Goal: Task Accomplishment & Management: Manage account settings

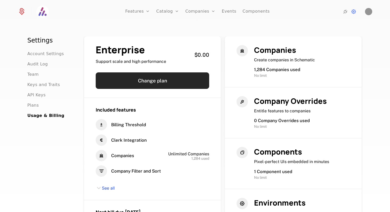
click at [164, 81] on button "Change plan" at bounding box center [152, 80] width 113 height 17
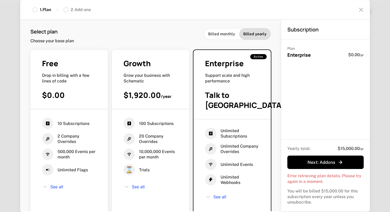
click at [223, 33] on span "Billed monthly" at bounding box center [221, 33] width 27 height 5
click at [252, 35] on span "Billed yearly" at bounding box center [254, 33] width 23 height 5
click at [232, 36] on span "Billed monthly" at bounding box center [221, 33] width 27 height 5
click at [244, 35] on span "Billed yearly" at bounding box center [254, 33] width 23 height 5
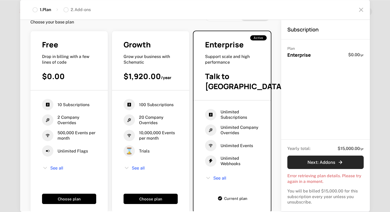
click at [307, 162] on button "Next : Addons" at bounding box center [325, 162] width 76 height 13
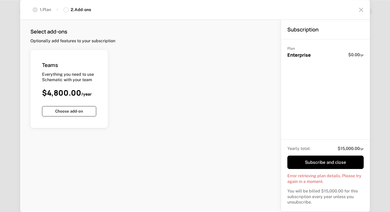
click at [364, 7] on icon at bounding box center [361, 10] width 8 height 8
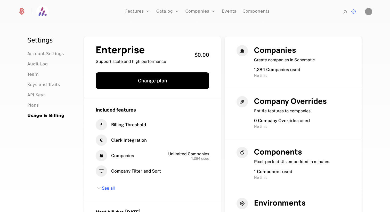
click at [26, 11] on div at bounding box center [25, 12] width 14 height 8
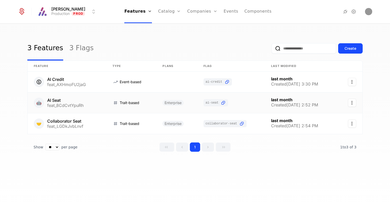
click at [67, 102] on link at bounding box center [67, 103] width 79 height 21
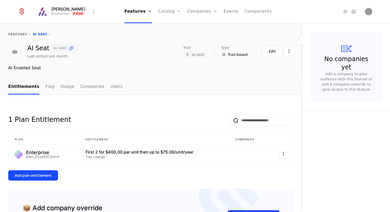
click at [50, 89] on ul "Entitlements Flag Usage Companies Users" at bounding box center [65, 86] width 114 height 15
click at [48, 89] on link "Flag" at bounding box center [49, 86] width 9 height 15
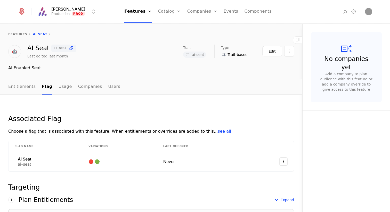
click at [139, 26] on link "Features" at bounding box center [142, 25] width 24 height 4
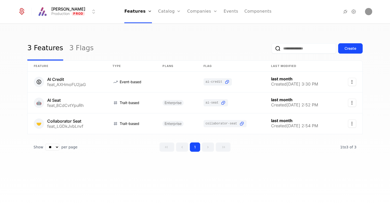
click at [169, 26] on link "Plans" at bounding box center [177, 25] width 27 height 4
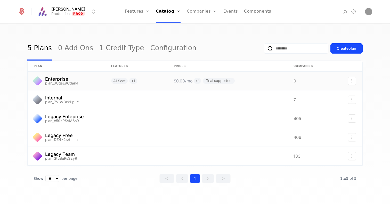
click at [119, 81] on link at bounding box center [136, 81] width 63 height 19
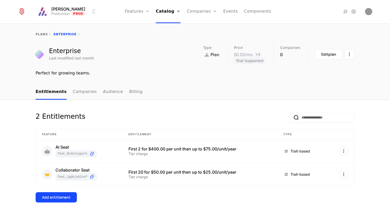
click at [322, 56] on div "Edit plan" at bounding box center [328, 54] width 15 height 5
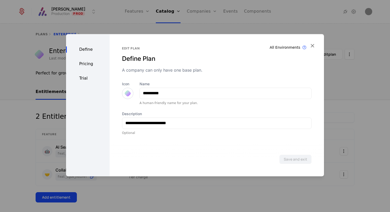
click at [88, 64] on div "Pricing" at bounding box center [88, 64] width 44 height 6
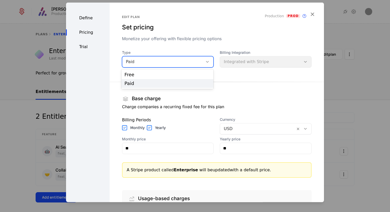
click at [158, 62] on div "Paid" at bounding box center [163, 62] width 74 height 6
click at [158, 47] on div "Edit plan Set pricing Monetize your offering with flexible pricing options Prod…" at bounding box center [217, 117] width 190 height 205
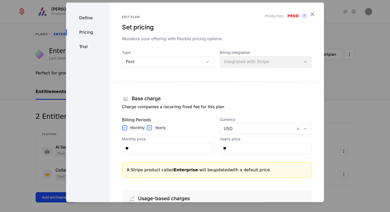
click at [87, 31] on div "Pricing" at bounding box center [88, 32] width 44 height 6
click at [84, 46] on div "Trial" at bounding box center [88, 47] width 44 height 6
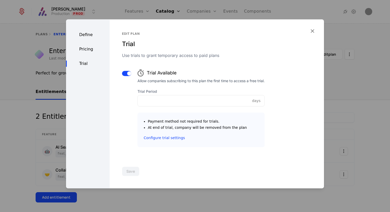
click at [89, 36] on div "Define" at bounding box center [88, 35] width 44 height 6
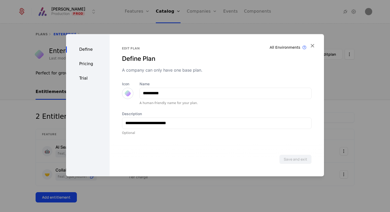
click at [85, 62] on div "Pricing" at bounding box center [88, 64] width 44 height 6
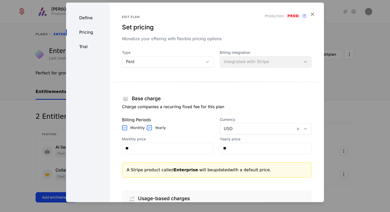
click at [312, 14] on icon "button" at bounding box center [312, 14] width 7 height 7
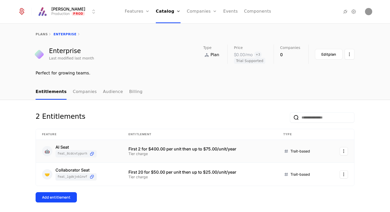
click at [128, 149] on div "First 2 for $400.00 per unit then up to $75.00/unit/year" at bounding box center [199, 149] width 142 height 4
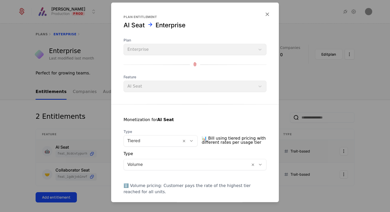
click at [267, 12] on icon "button" at bounding box center [267, 14] width 7 height 7
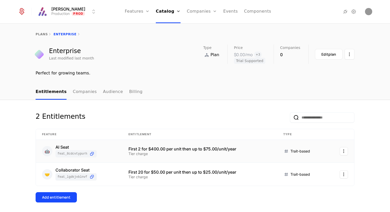
click at [196, 27] on link "Companies" at bounding box center [205, 25] width 24 height 4
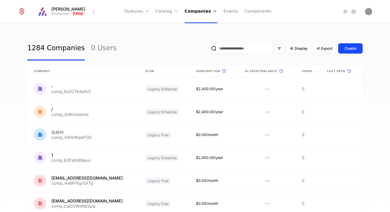
click at [204, 55] on div "1284 Companies 0 Users Display Export Create" at bounding box center [194, 48] width 335 height 24
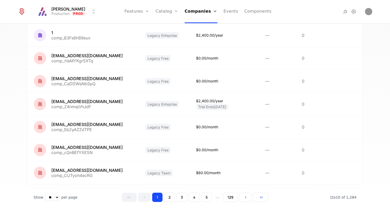
scroll to position [130, 0]
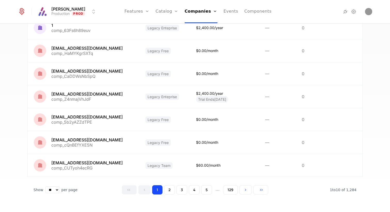
click at [170, 191] on button "2" at bounding box center [169, 189] width 11 height 9
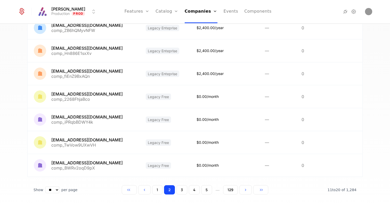
click at [179, 190] on button "3" at bounding box center [181, 189] width 11 height 9
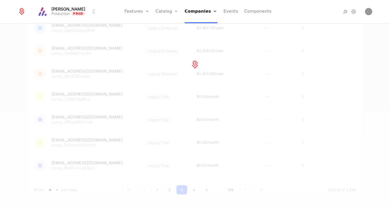
scroll to position [137, 0]
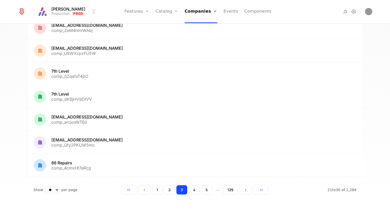
click at [192, 191] on button "4" at bounding box center [194, 189] width 11 height 9
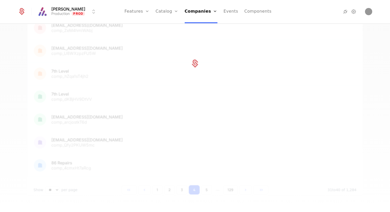
scroll to position [130, 0]
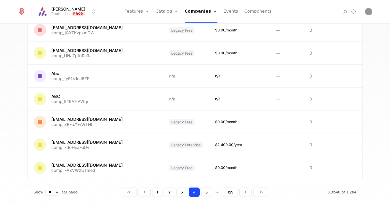
click at [209, 191] on button "5" at bounding box center [206, 192] width 11 height 9
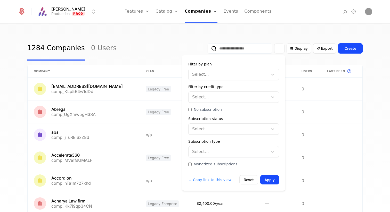
click at [281, 49] on icon "Filter options" at bounding box center [279, 48] width 5 height 5
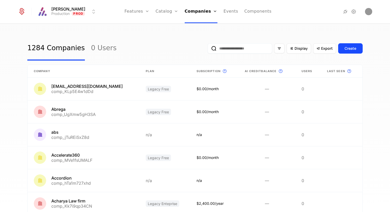
click at [270, 35] on div "1284 Companies 0 Users Display Export Create Company Plan Subscription This is …" at bounding box center [195, 119] width 390 height 191
click at [207, 15] on link "Companies" at bounding box center [201, 11] width 33 height 23
click at [225, 15] on link "Events" at bounding box center [231, 11] width 15 height 23
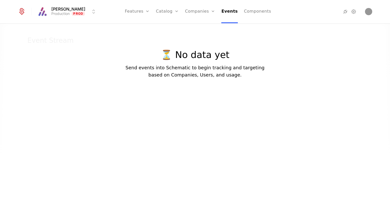
click at [252, 13] on link "Components" at bounding box center [257, 11] width 27 height 23
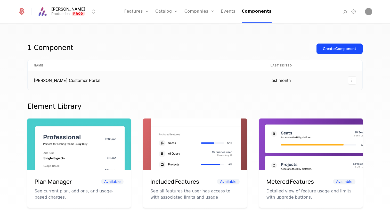
click at [238, 78] on td "Aline Customer Portal" at bounding box center [146, 80] width 237 height 19
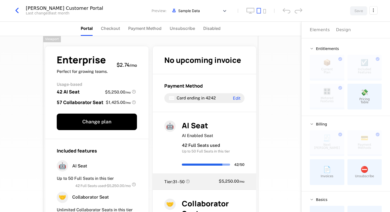
click at [112, 29] on span "Checkout" at bounding box center [110, 28] width 19 height 6
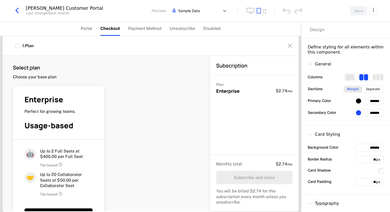
click at [141, 31] on span "Payment Method" at bounding box center [144, 28] width 33 height 6
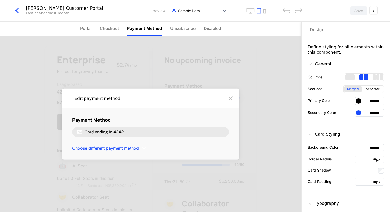
click at [176, 30] on span "Unsubscribe" at bounding box center [182, 28] width 25 height 6
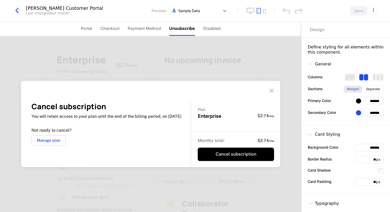
click at [214, 29] on span "Disabled" at bounding box center [211, 28] width 17 height 6
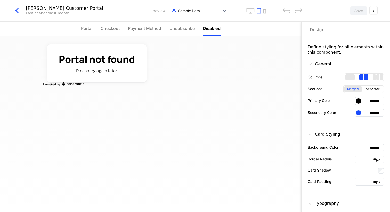
click at [185, 31] on span "Unsubscribe" at bounding box center [181, 28] width 25 height 6
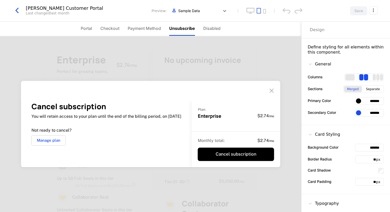
click at [148, 30] on span "Payment Method" at bounding box center [144, 28] width 33 height 6
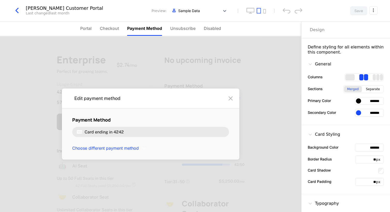
click at [123, 29] on ul "Portal Checkout Payment Method Unsubscribe Disabled" at bounding box center [150, 29] width 141 height 14
click at [114, 29] on span "Checkout" at bounding box center [109, 28] width 19 height 6
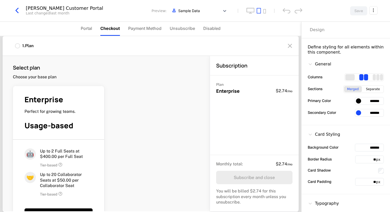
click at [92, 29] on span "Portal" at bounding box center [86, 28] width 11 height 6
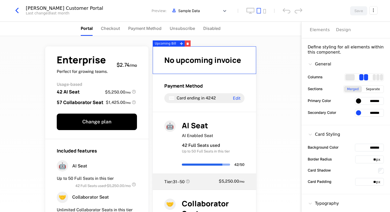
click at [349, 77] on div "1 columns" at bounding box center [349, 77] width 9 height 6
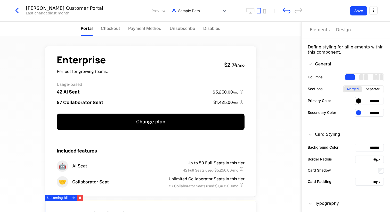
click at [379, 77] on div "3 columns" at bounding box center [377, 77] width 3 height 6
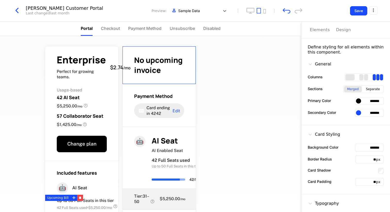
click at [364, 77] on div "2 columns" at bounding box center [366, 77] width 4 height 6
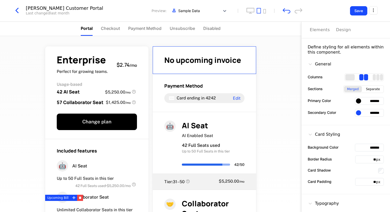
click at [372, 89] on div "Separate" at bounding box center [373, 89] width 20 height 6
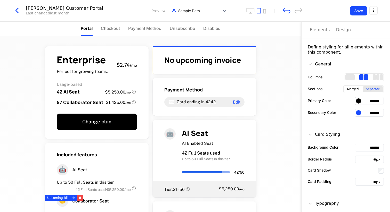
click at [356, 89] on div "Merged" at bounding box center [353, 89] width 18 height 6
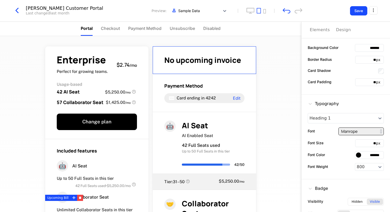
scroll to position [114, 0]
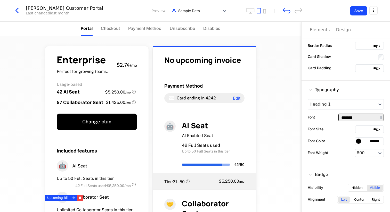
click at [351, 118] on input "*******" at bounding box center [361, 117] width 45 height 7
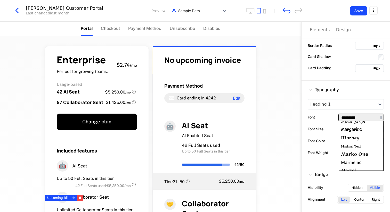
scroll to position [0, 0]
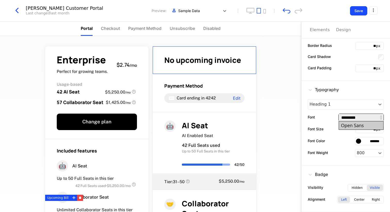
type input "*********"
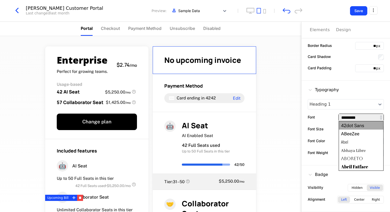
scroll to position [9719, 0]
click at [360, 120] on input "*********" at bounding box center [361, 117] width 45 height 7
click at [326, 117] on div "Font *********" at bounding box center [346, 118] width 76 height 8
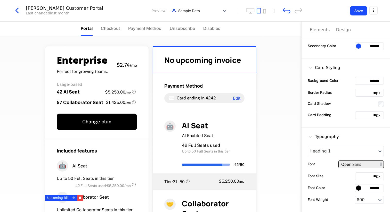
scroll to position [114, 0]
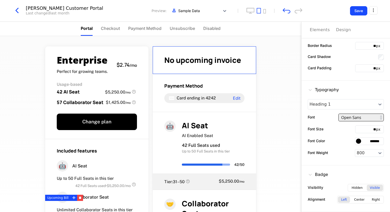
click at [329, 135] on div "Typography Heading 1 Font ********* Font Size ** px Font Color ******* Font Wei…" at bounding box center [345, 123] width 88 height 85
click at [356, 187] on div "Hidden" at bounding box center [356, 188] width 17 height 6
click at [371, 189] on div "Visible" at bounding box center [375, 188] width 16 height 6
click at [361, 200] on div "Center" at bounding box center [359, 200] width 17 height 6
click at [374, 201] on div "Right" at bounding box center [375, 200] width 14 height 6
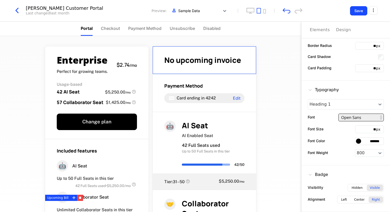
click at [348, 201] on div "Left" at bounding box center [344, 200] width 12 height 6
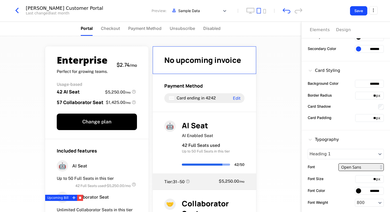
scroll to position [0, 0]
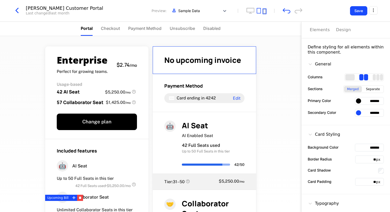
click at [264, 11] on icon "mobile" at bounding box center [264, 11] width 3 height 5
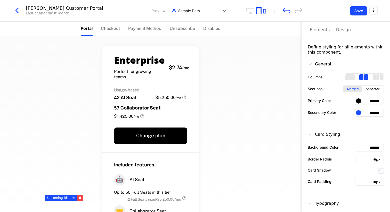
click at [259, 11] on icon "tablet" at bounding box center [259, 11] width 4 height 6
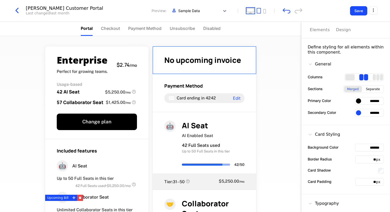
click at [252, 12] on icon "desktop" at bounding box center [250, 11] width 8 height 6
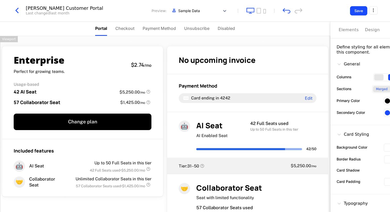
click at [129, 32] on li "Checkout" at bounding box center [124, 29] width 19 height 14
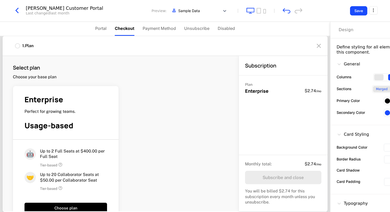
click at [153, 28] on span "Payment Method" at bounding box center [159, 28] width 33 height 6
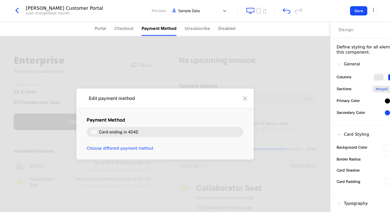
click at [190, 28] on span "Unsubscribe" at bounding box center [197, 28] width 25 height 6
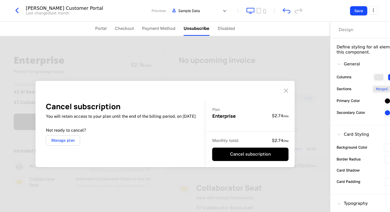
click at [230, 27] on span "Disabled" at bounding box center [226, 28] width 17 height 6
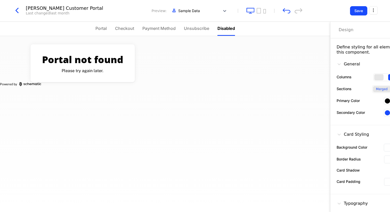
click at [20, 11] on icon "button" at bounding box center [16, 10] width 9 height 9
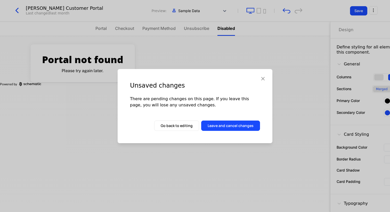
click at [212, 125] on button "Leave and cancel changes" at bounding box center [230, 126] width 59 height 10
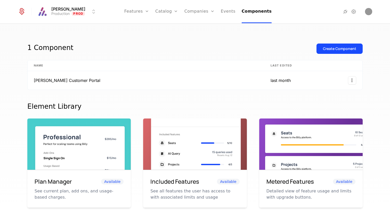
click at [21, 11] on icon at bounding box center [22, 10] width 5 height 5
